Goal: Transaction & Acquisition: Book appointment/travel/reservation

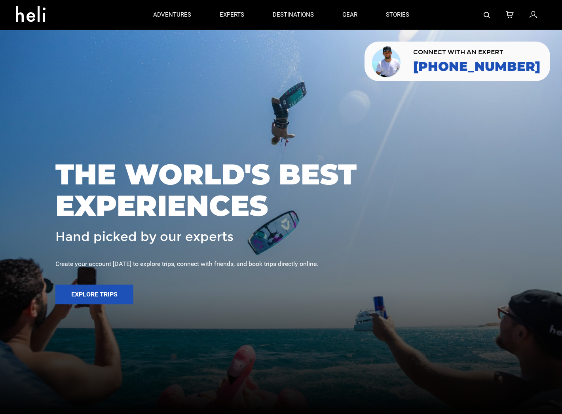
click at [483, 21] on link at bounding box center [486, 15] width 6 height 30
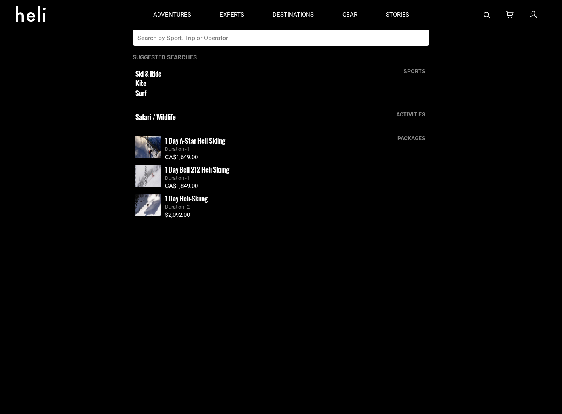
click at [240, 41] on input "text" at bounding box center [272, 38] width 280 height 16
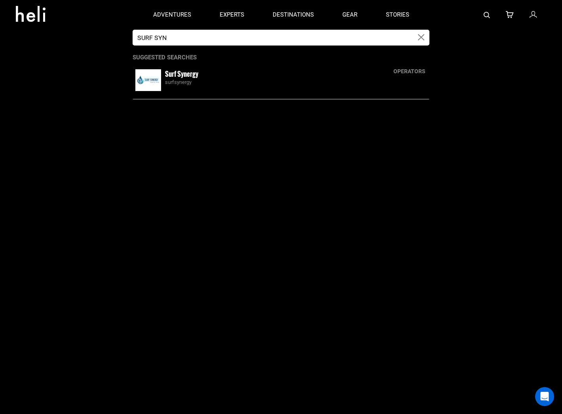
type input "SURF SYN"
click at [182, 78] on small "Surf Synergy" at bounding box center [181, 74] width 33 height 10
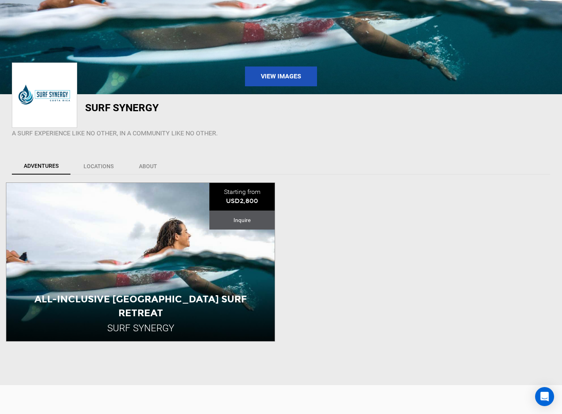
scroll to position [94, 0]
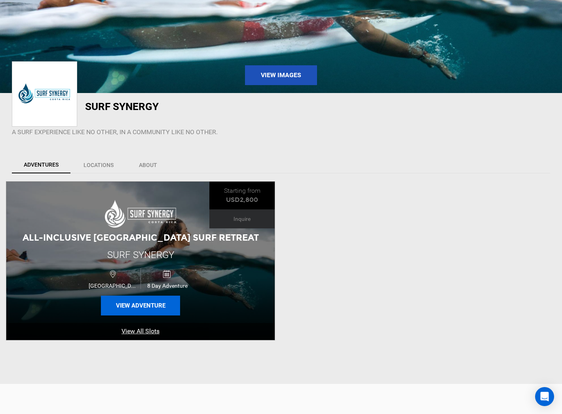
click at [150, 303] on button "View Adventure" at bounding box center [140, 305] width 79 height 20
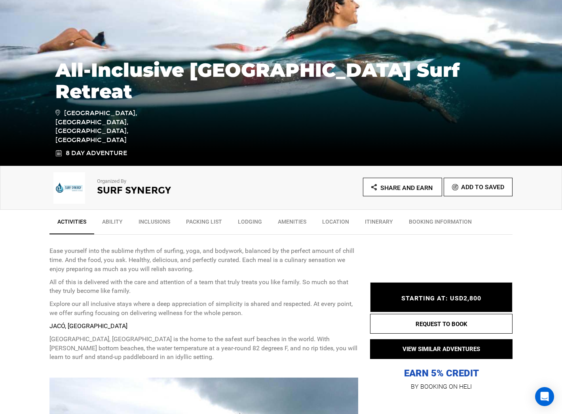
scroll to position [114, 0]
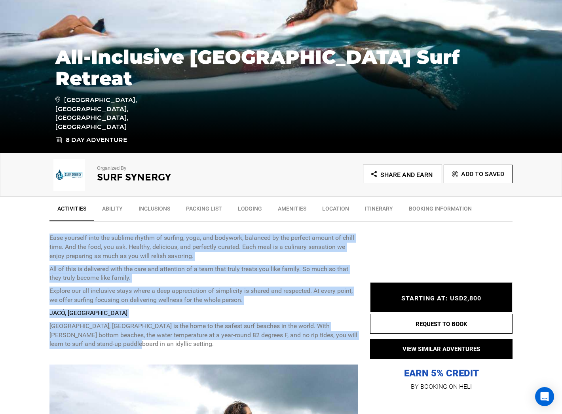
drag, startPoint x: 46, startPoint y: 234, endPoint x: 115, endPoint y: 345, distance: 130.7
copy div "Ease yourself into the sublime rhythm of surfing, yoga, and bodywork, balanced …"
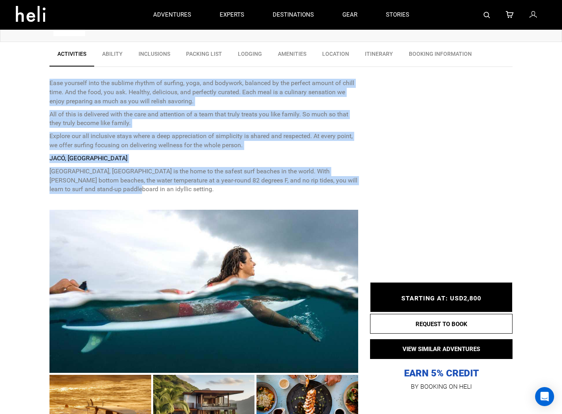
scroll to position [171, 0]
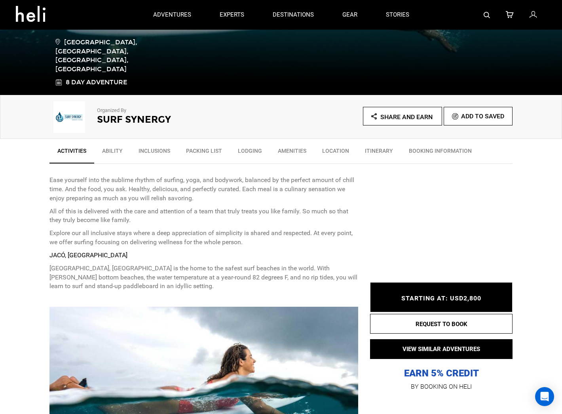
click at [73, 225] on div "Ease yourself into the sublime rhythm of surfing, yoga, and bodywork, balanced …" at bounding box center [203, 233] width 308 height 115
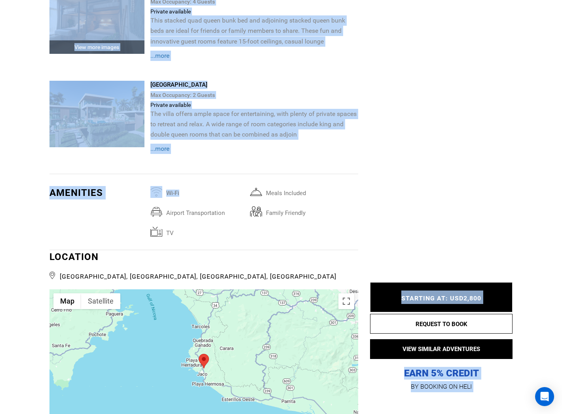
scroll to position [1642, 0]
drag, startPoint x: 47, startPoint y: 176, endPoint x: 245, endPoint y: 155, distance: 199.2
click at [245, 155] on div "Activities Ability Inclusions Packing List Lodging Amenities Location Itinerary…" at bounding box center [281, 106] width 562 height 2876
copy div "Lore ipsumdol sita con adipisc elitse do eiusmod, temp, inc utlabore, etdolore …"
click at [262, 95] on div "Max Occupancy: 2 Guest s" at bounding box center [254, 95] width 208 height 12
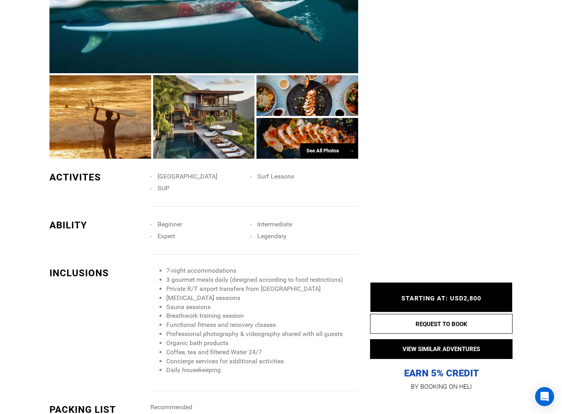
scroll to position [660, 0]
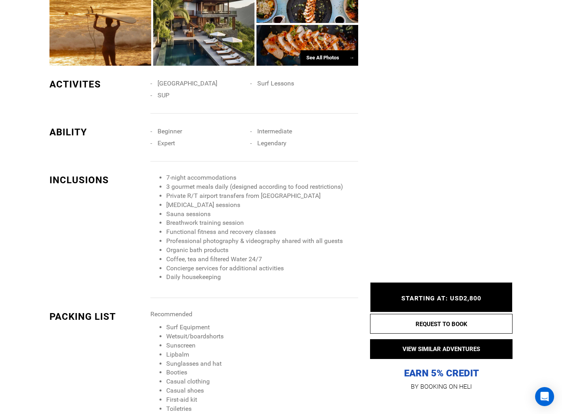
click at [206, 44] on div at bounding box center [204, 23] width 102 height 83
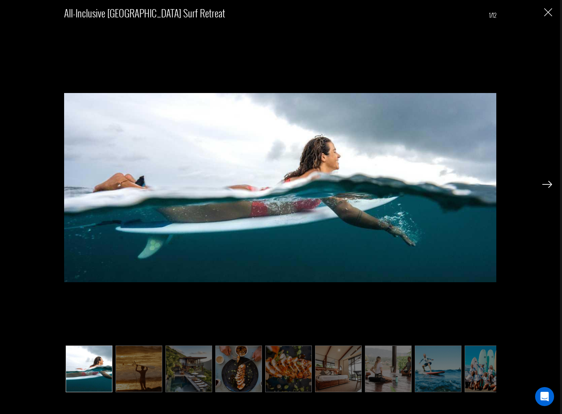
click at [134, 381] on img at bounding box center [138, 368] width 47 height 47
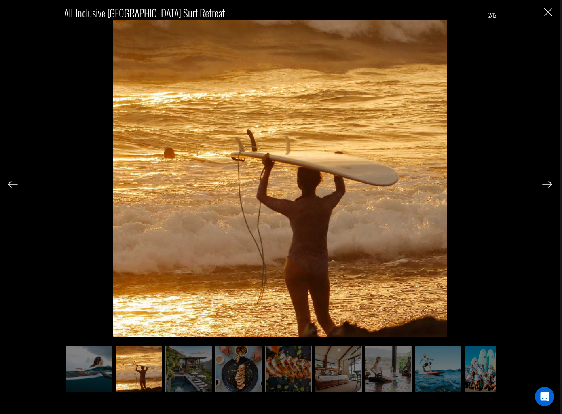
click at [185, 379] on img at bounding box center [188, 368] width 47 height 47
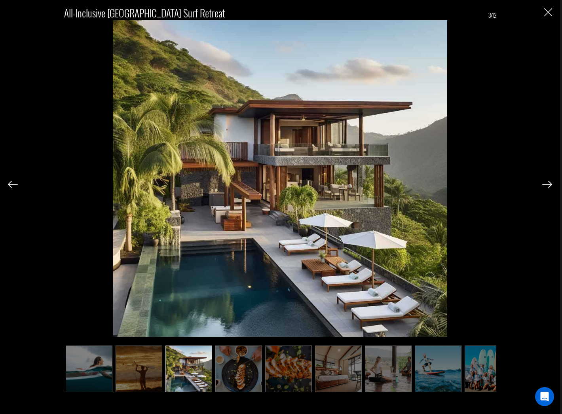
click at [276, 376] on img at bounding box center [288, 368] width 47 height 47
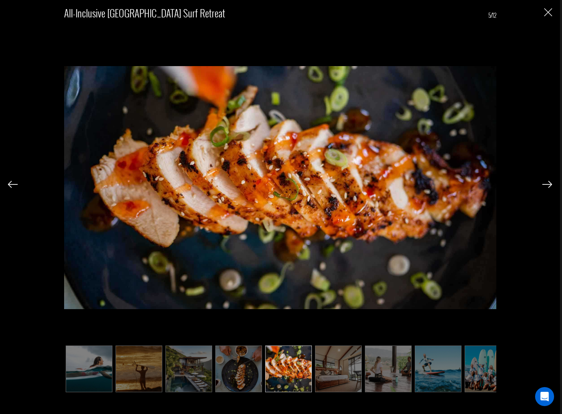
click at [242, 378] on img at bounding box center [238, 368] width 47 height 47
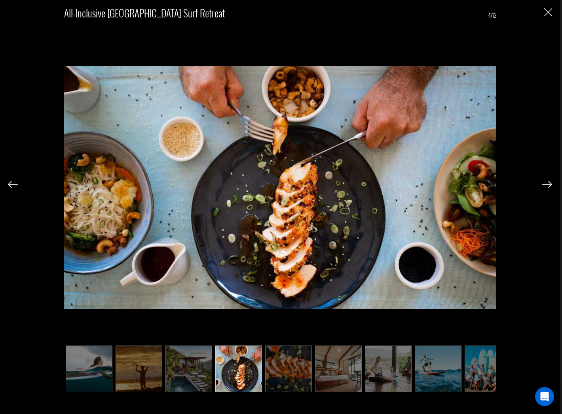
click at [333, 368] on img at bounding box center [338, 368] width 47 height 47
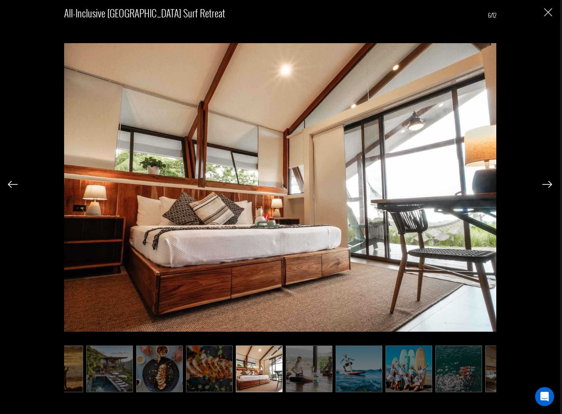
click at [333, 368] on ul at bounding box center [280, 368] width 432 height 47
click at [317, 371] on img at bounding box center [309, 368] width 47 height 47
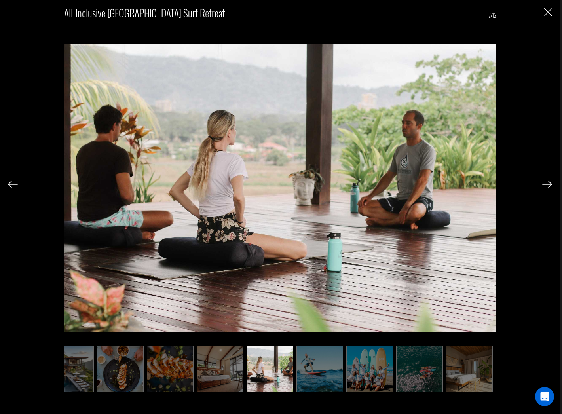
click at [325, 371] on img at bounding box center [319, 368] width 47 height 47
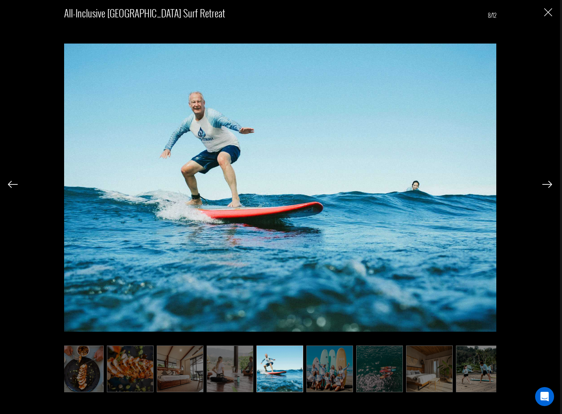
click at [325, 371] on img at bounding box center [329, 368] width 47 height 47
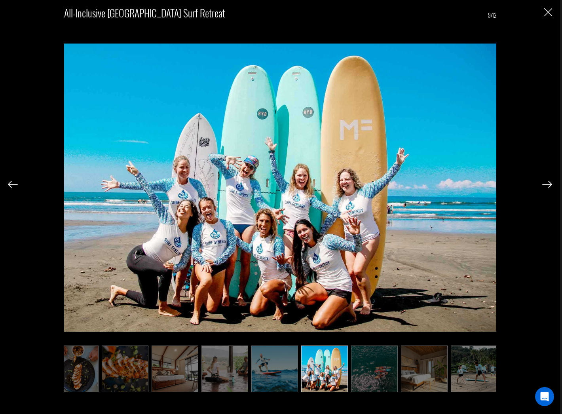
scroll to position [0, 166]
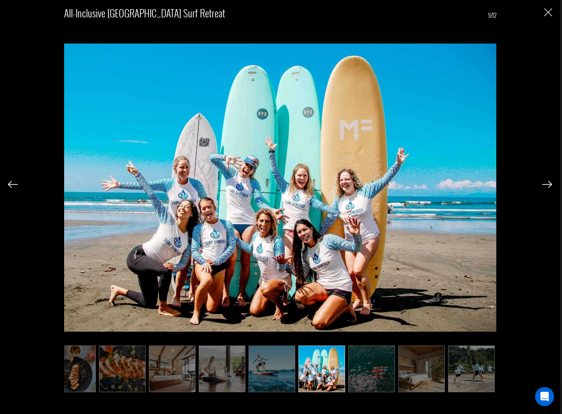
click at [325, 371] on img at bounding box center [321, 368] width 47 height 47
click at [363, 371] on img at bounding box center [371, 368] width 47 height 47
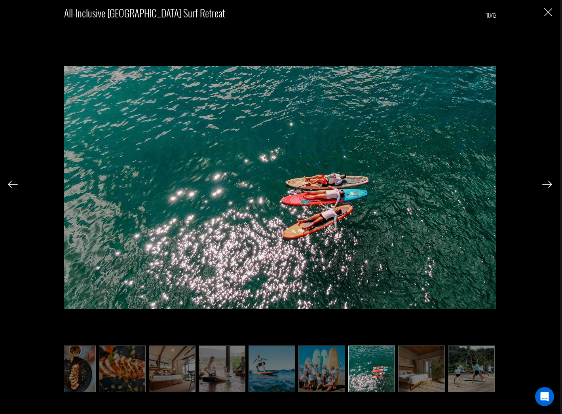
click at [428, 373] on img at bounding box center [421, 368] width 47 height 47
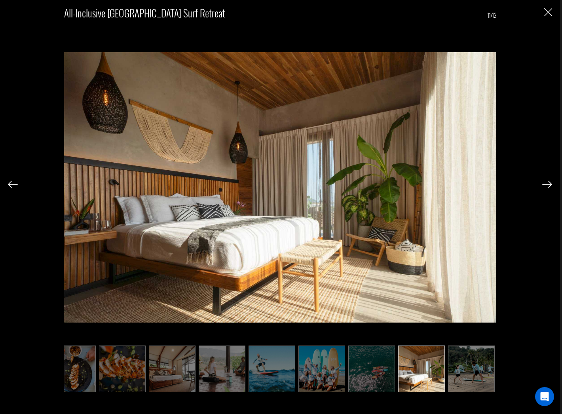
click at [472, 369] on img at bounding box center [471, 368] width 47 height 47
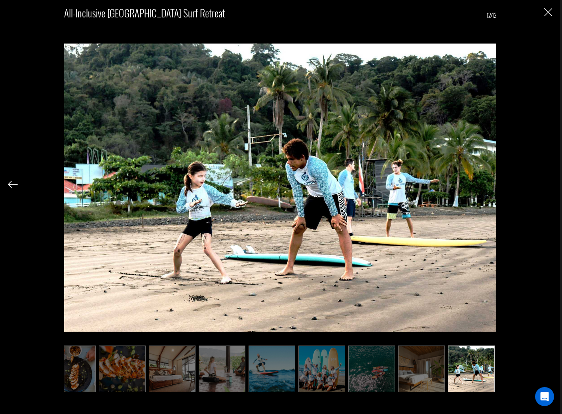
click at [551, 16] on img "Close" at bounding box center [548, 12] width 8 height 8
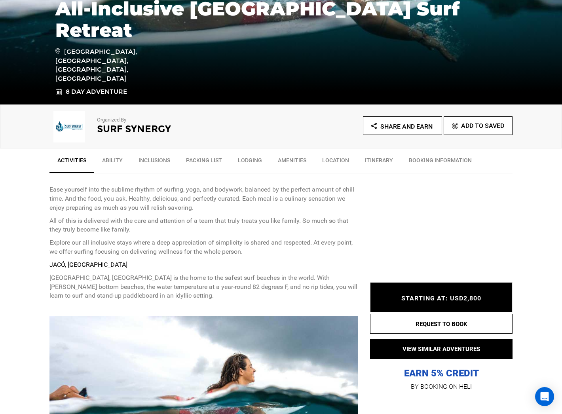
scroll to position [423, 0]
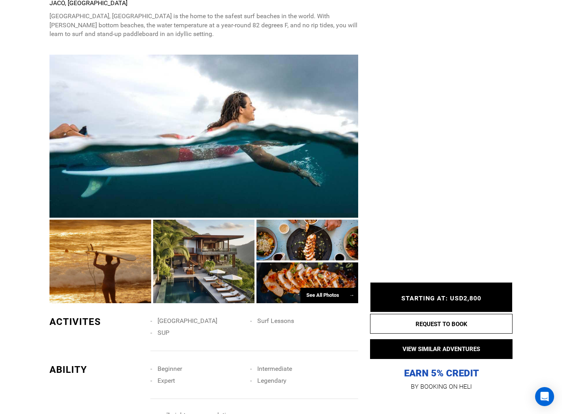
click at [203, 267] on div at bounding box center [204, 260] width 102 height 83
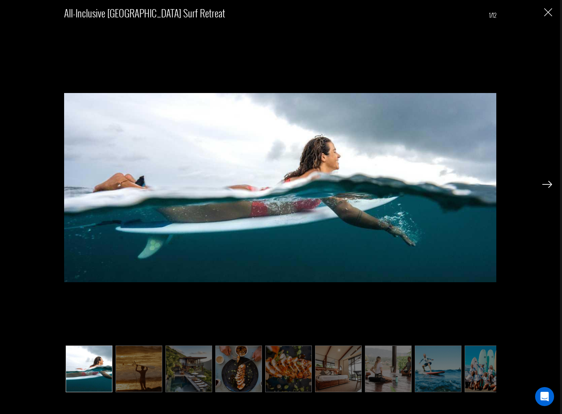
click at [165, 370] on img at bounding box center [188, 368] width 47 height 47
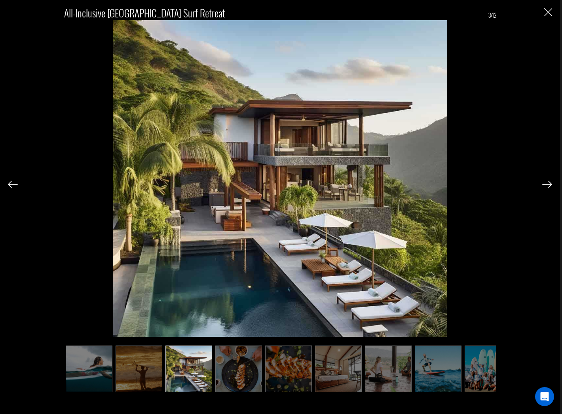
click at [165, 380] on img at bounding box center [188, 368] width 47 height 47
click at [11, 187] on img at bounding box center [13, 184] width 10 height 7
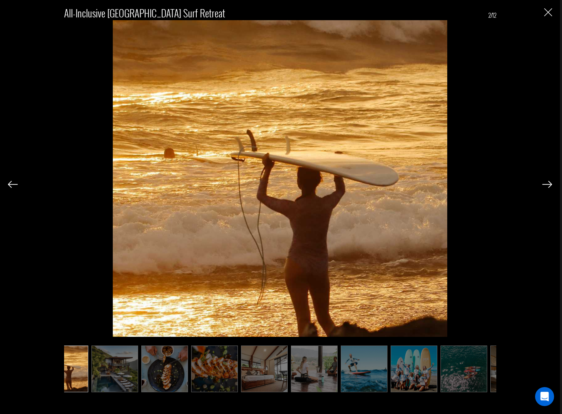
click at [11, 186] on img at bounding box center [13, 184] width 10 height 7
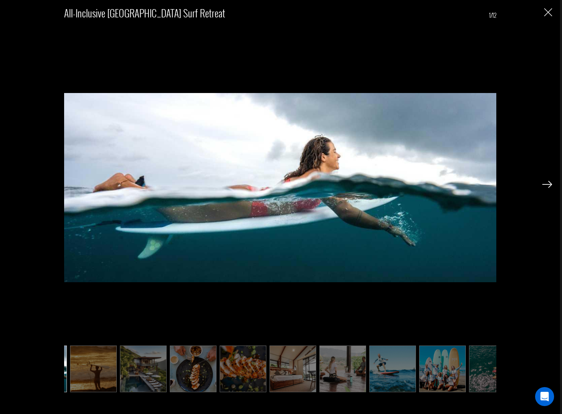
scroll to position [0, 34]
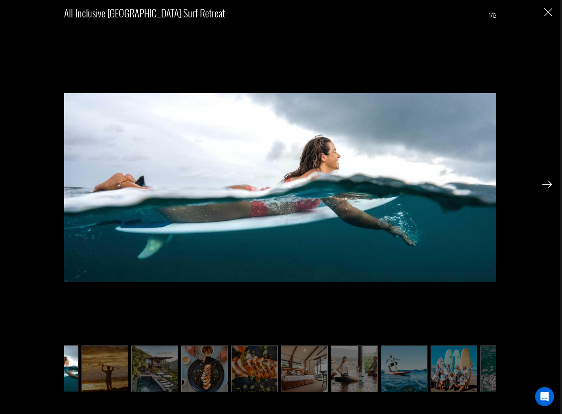
click at [547, 12] on img "Close" at bounding box center [548, 12] width 8 height 8
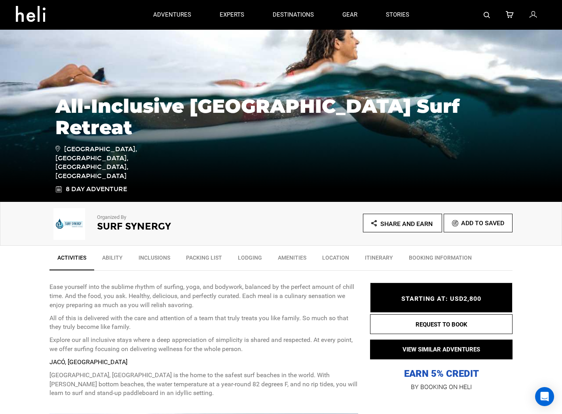
scroll to position [66, 0]
